Goal: Task Accomplishment & Management: Complete application form

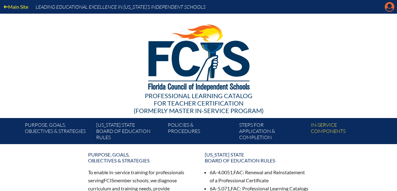
click at [389, 8] on icon at bounding box center [390, 7] width 10 height 10
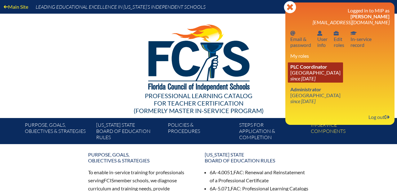
click at [313, 75] on link "PLC Coordinator Miami Country Day School since 2024 Aug 1" at bounding box center [315, 72] width 55 height 20
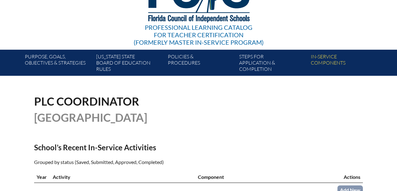
scroll to position [66, 0]
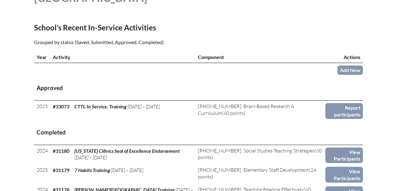
scroll to position [189, 0]
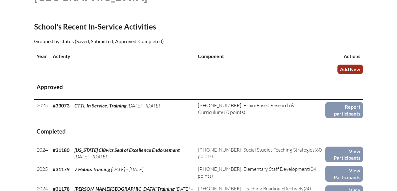
click at [342, 69] on link "Add New" at bounding box center [350, 69] width 25 height 9
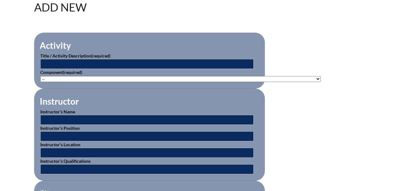
scroll to position [179, 0]
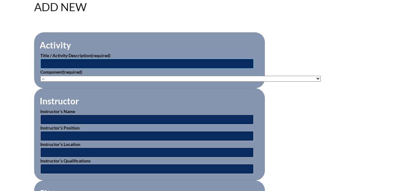
click at [124, 65] on input "text" at bounding box center [146, 64] width 213 height 10
click at [79, 64] on input "FEP" at bounding box center [146, 64] width 213 height 10
click at [78, 64] on input "FEP" at bounding box center [146, 64] width 213 height 10
type input "F"
type input "I have my FEPs. Now what?"
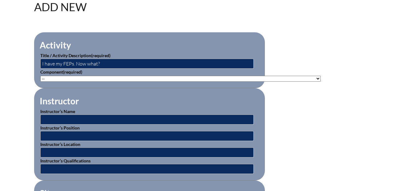
click at [299, 78] on select"]"] "-- 1-000-001: Appropriate Art Activities 1-000-002: Concept and Art Process for…" at bounding box center [180, 79] width 281 height 6
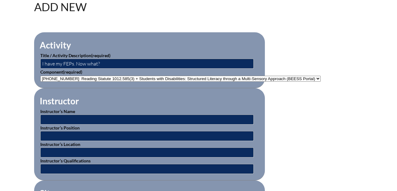
select select"]"] "136667"
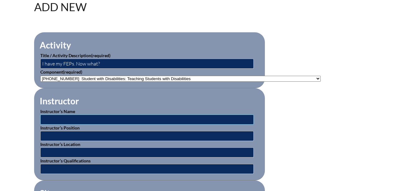
click at [62, 120] on input "text" at bounding box center [146, 119] width 213 height 10
type input "[PERSON_NAME]"
click at [47, 135] on input "text" at bounding box center [146, 136] width 213 height 10
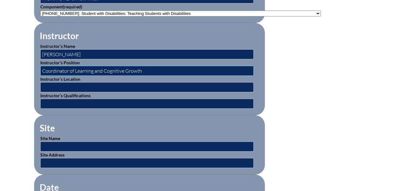
scroll to position [253, 0]
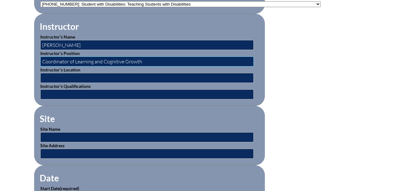
type input "Coordinator of Learning and Cognitive Growth"
click at [45, 77] on input "text" at bounding box center [146, 78] width 213 height 10
type input "M"
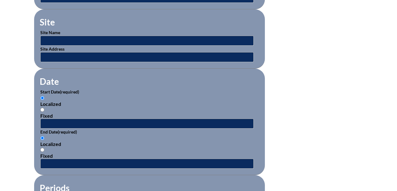
scroll to position [349, 0]
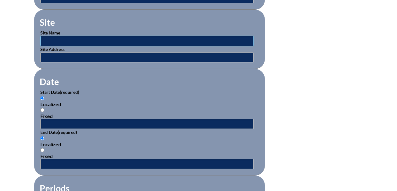
click at [47, 40] on input "text" at bounding box center [146, 41] width 213 height 10
type input "[GEOGRAPHIC_DATA]"
click at [70, 56] on input "text" at bounding box center [146, 57] width 213 height 10
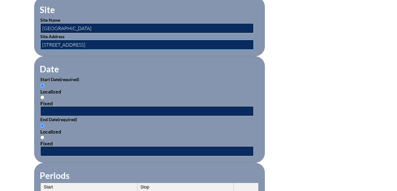
scroll to position [364, 0]
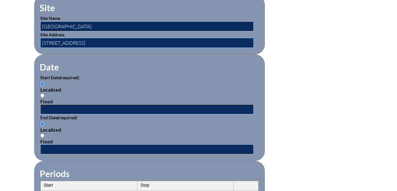
type input "[STREET_ADDRESS]"
click at [42, 95] on input "Fixed" at bounding box center [42, 95] width 4 height 4
radio input "true"
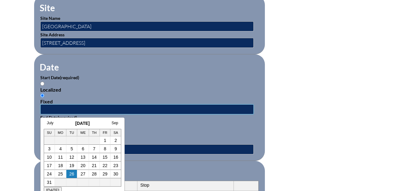
click at [45, 106] on input "text" at bounding box center [146, 109] width 213 height 10
click at [61, 150] on link "4" at bounding box center [60, 148] width 2 height 5
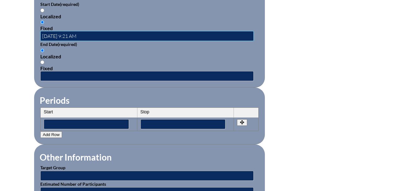
scroll to position [438, 0]
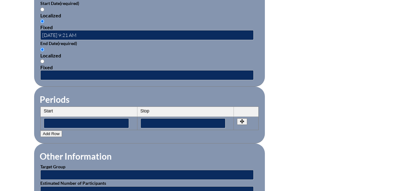
click at [57, 110] on th "Start" at bounding box center [89, 112] width 97 height 10
click at [52, 120] on input"] "text" at bounding box center [86, 123] width 85 height 10
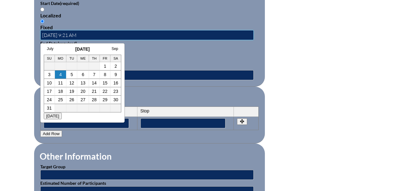
click at [94, 34] on input "2025-08-04 9:21 AM" at bounding box center [146, 35] width 213 height 10
type input "2025-08-04 9:00am"
click at [130, 49] on div "Localized Fixed" at bounding box center [149, 59] width 218 height 24
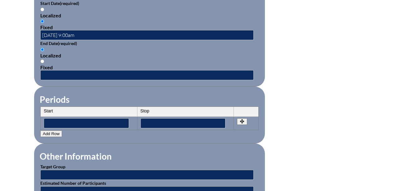
click at [42, 60] on input "Fixed" at bounding box center [42, 61] width 4 height 4
radio input "true"
click at [47, 72] on input "text" at bounding box center [146, 75] width 213 height 10
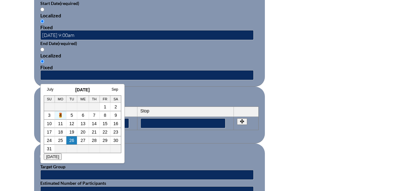
click at [60, 113] on link "4" at bounding box center [60, 115] width 2 height 5
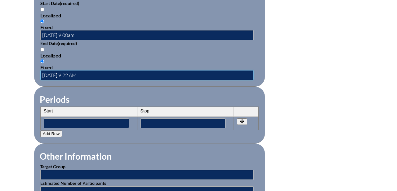
click at [78, 74] on input "2025-08-04 9:22 AM" at bounding box center [146, 75] width 213 height 10
click at [109, 74] on input "2025-08-04 10:00 AM" at bounding box center [146, 75] width 213 height 10
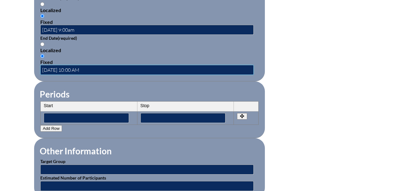
scroll to position [435, 0]
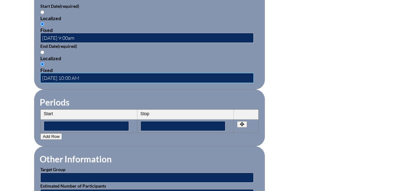
type input "2025-08-04 10:00 AM"
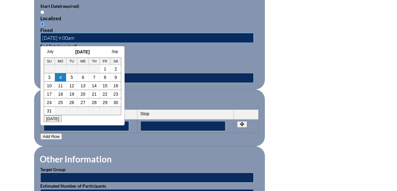
click at [79, 36] on input "2025-08-04 9:00am" at bounding box center [146, 38] width 213 height 10
type input "2025-08-04 11:45 am"
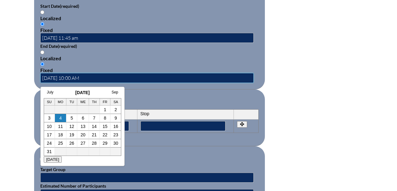
click at [134, 77] on input "2025-08-04 10:00 AM" at bounding box center [146, 78] width 213 height 10
click at [83, 76] on input "2025-08-04 10:00 AM" at bounding box center [146, 78] width 213 height 10
click at [92, 76] on input "2025-08-04 12:45 AM" at bounding box center [146, 78] width 213 height 10
type input "[DATE] 12:45 PM"
click at [134, 92] on fieldset "Periods Start Stop No rows created Add new row Start Stop Start Stop" at bounding box center [149, 117] width 231 height 57
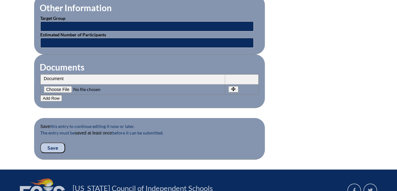
scroll to position [587, 0]
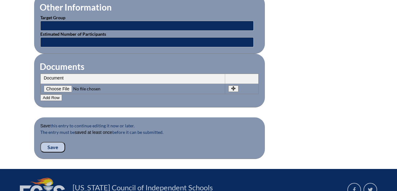
click at [52, 145] on input "Save" at bounding box center [52, 147] width 25 height 11
